Goal: Use online tool/utility: Utilize a website feature to perform a specific function

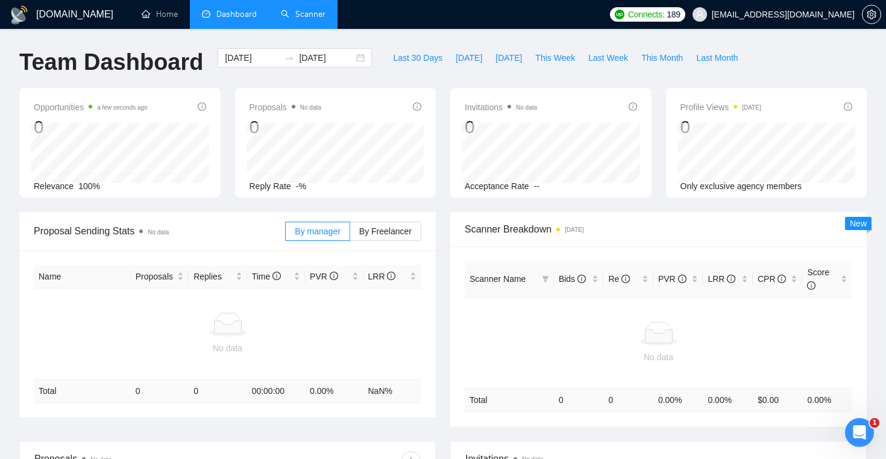
click at [315, 13] on link "Scanner" at bounding box center [303, 14] width 45 height 10
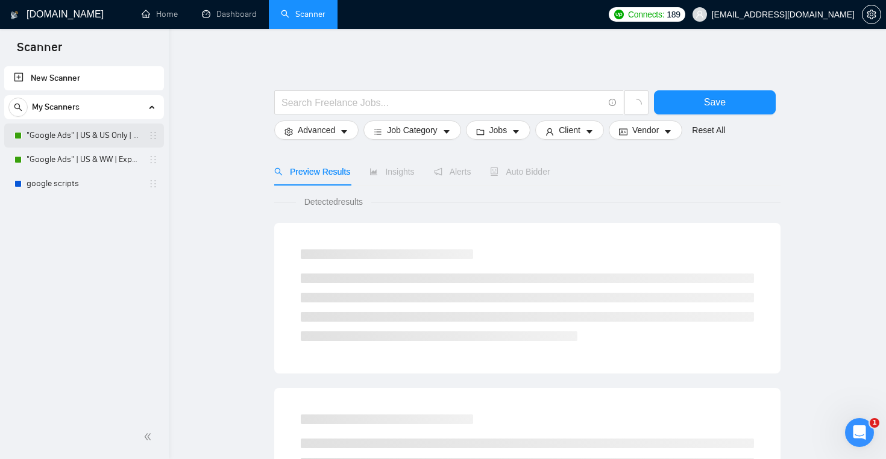
click at [99, 134] on link ""Google Ads" | US & US Only | Expert" at bounding box center [84, 136] width 114 height 24
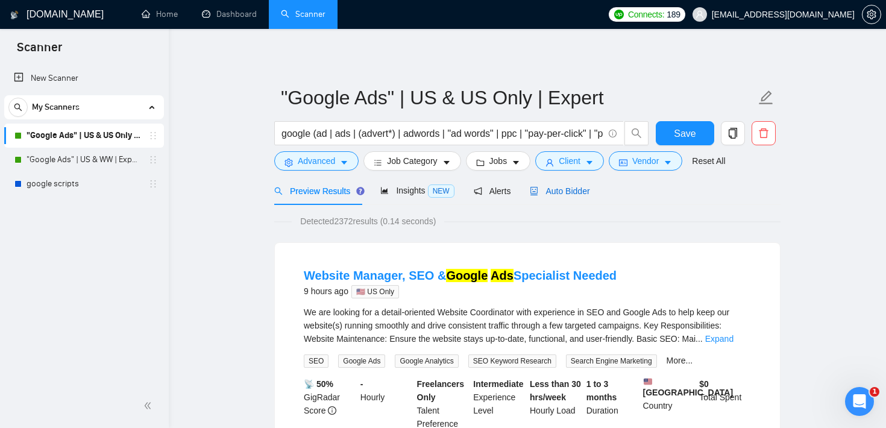
click at [578, 194] on span "Auto Bidder" at bounding box center [560, 191] width 60 height 10
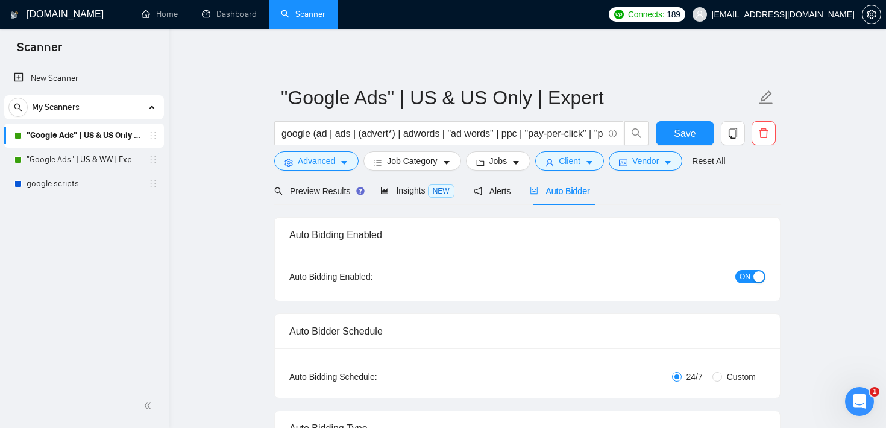
checkbox input "true"
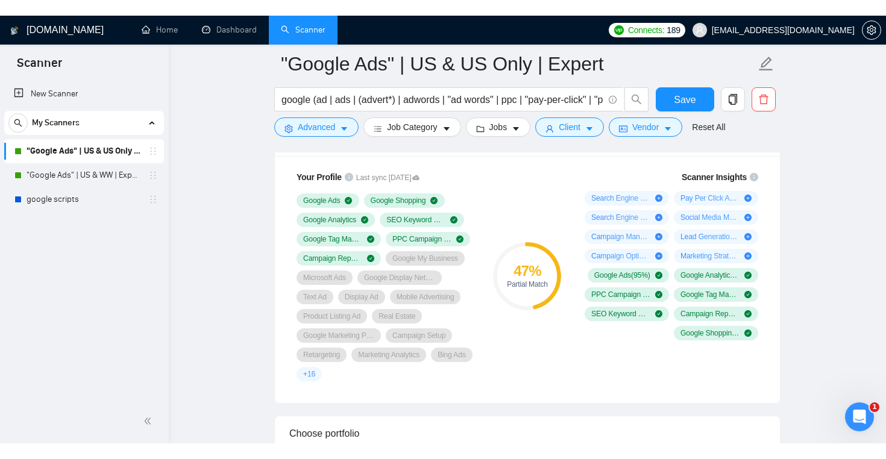
scroll to position [815, 0]
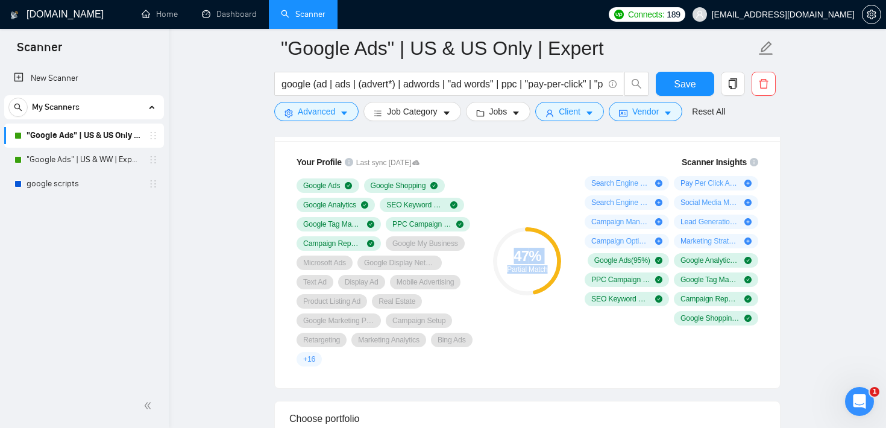
drag, startPoint x: 506, startPoint y: 252, endPoint x: 554, endPoint y: 271, distance: 52.3
click at [554, 271] on div "47 % Partial Match" at bounding box center [527, 261] width 68 height 24
